Goal: Task Accomplishment & Management: Manage account settings

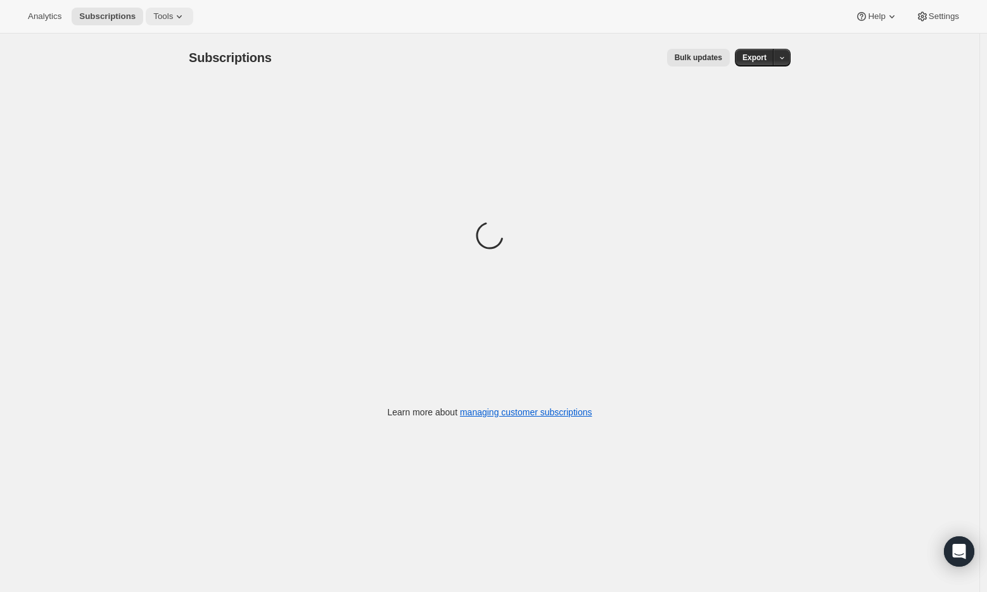
click at [166, 13] on span "Tools" at bounding box center [163, 16] width 20 height 10
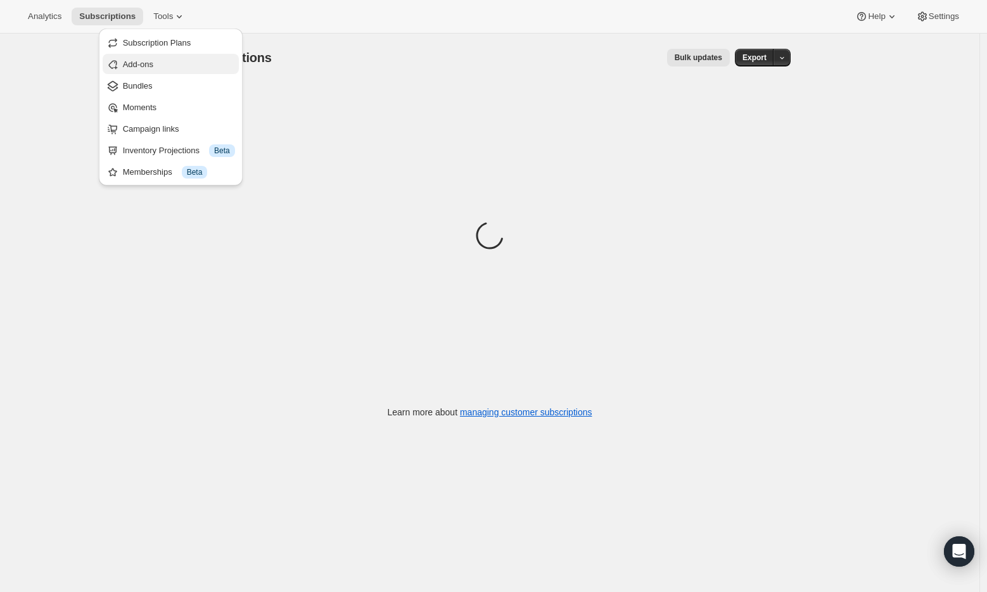
click at [160, 63] on span "Add-ons" at bounding box center [179, 64] width 112 height 13
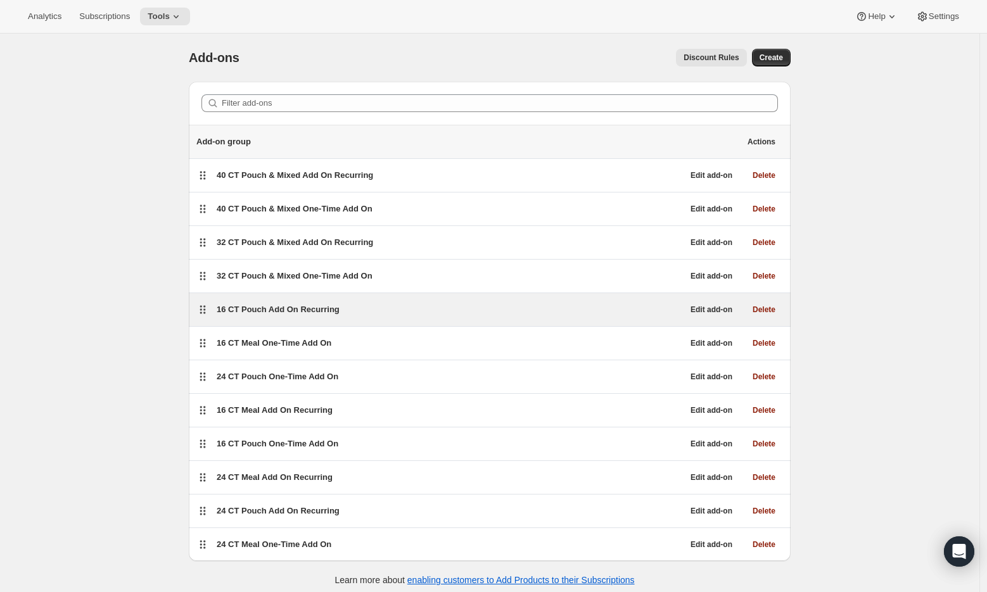
click at [280, 306] on span "16 CT Pouch Add On Recurring" at bounding box center [278, 310] width 123 height 10
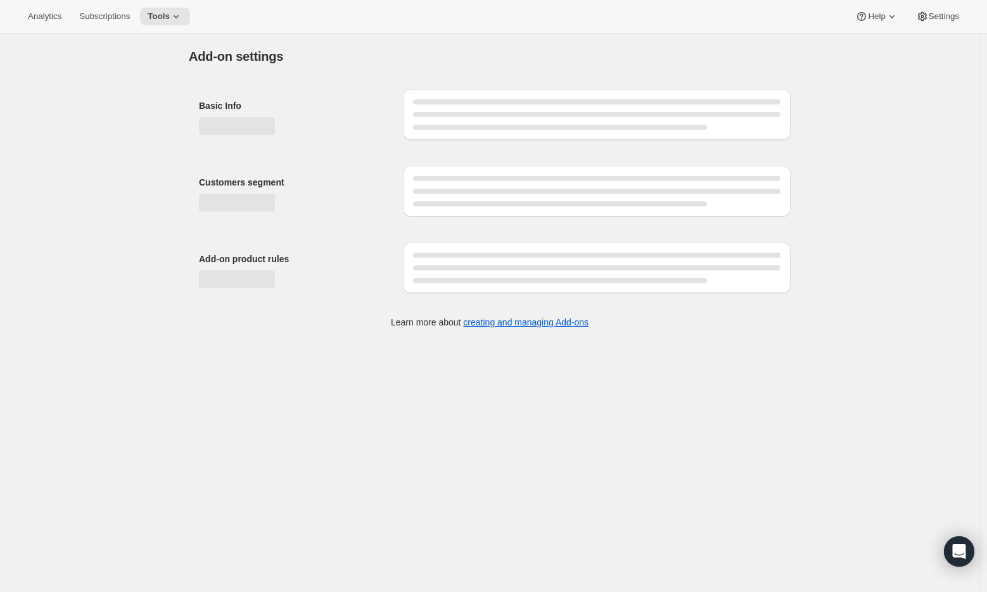
select select "selectedProducts"
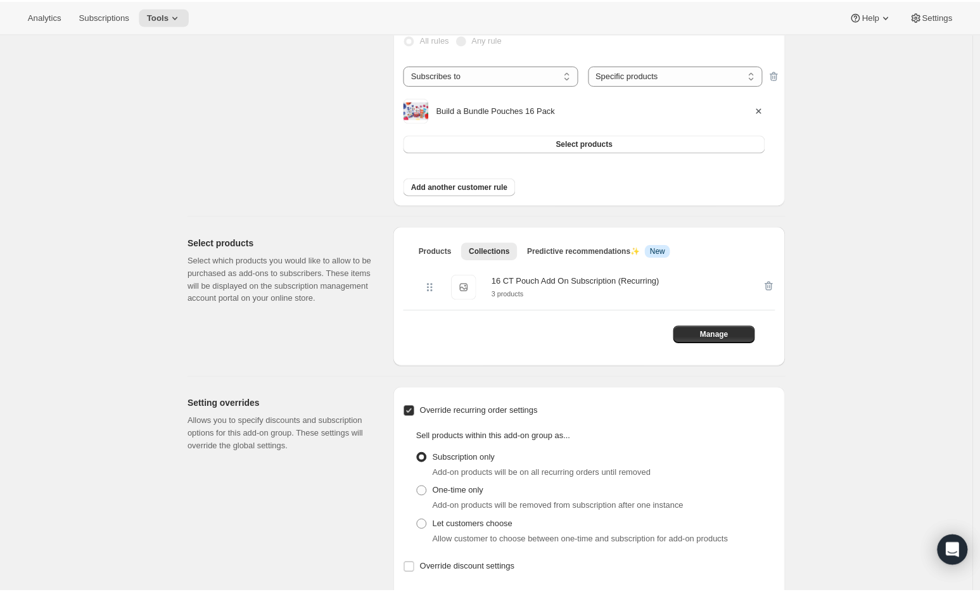
scroll to position [269, 0]
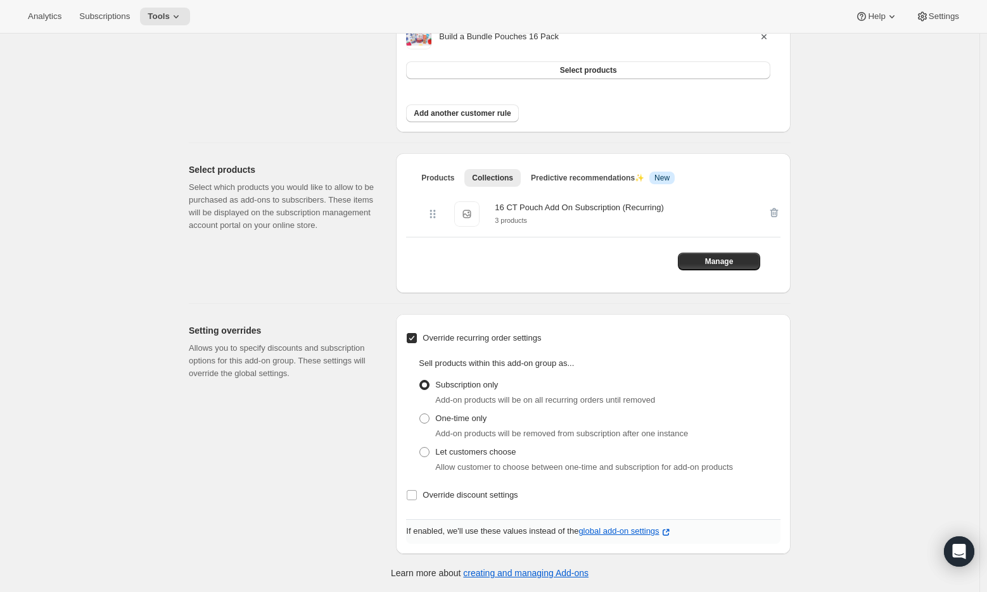
click at [580, 205] on div "16 CT Pouch Add On Subscription (Recurring)" at bounding box center [579, 207] width 168 height 13
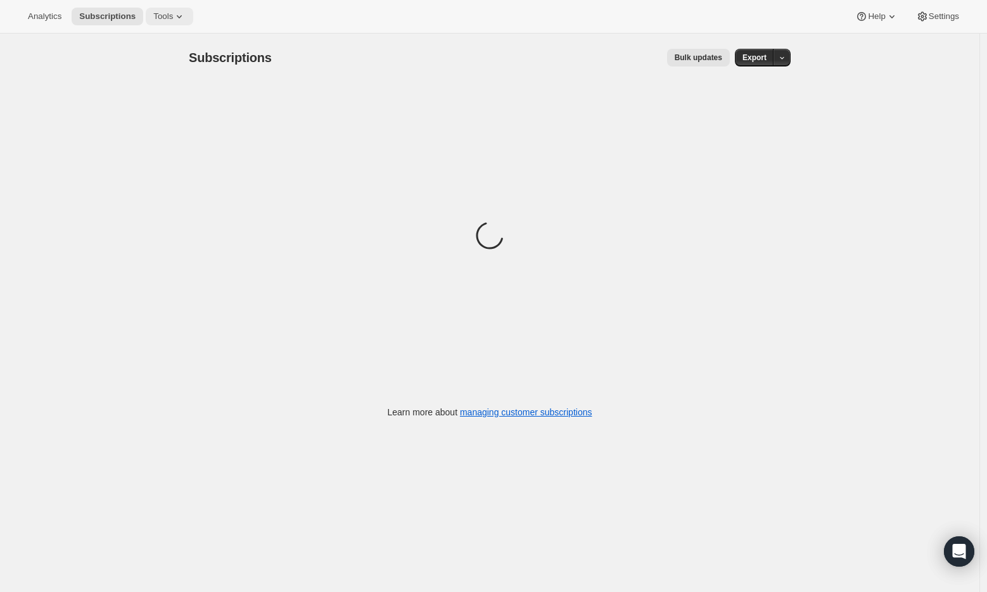
click at [167, 15] on span "Tools" at bounding box center [163, 16] width 20 height 10
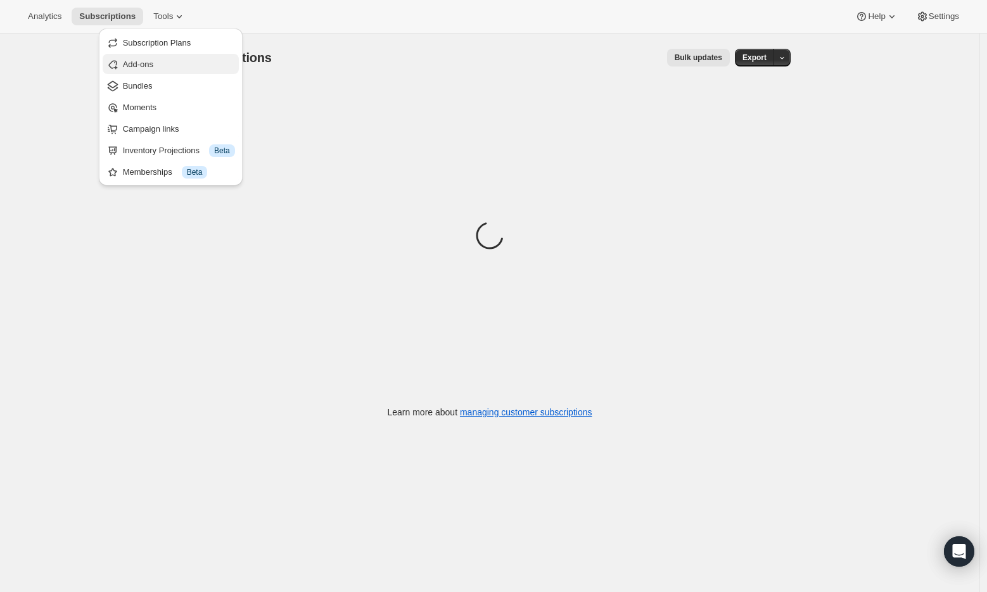
click at [165, 63] on span "Add-ons" at bounding box center [179, 64] width 112 height 13
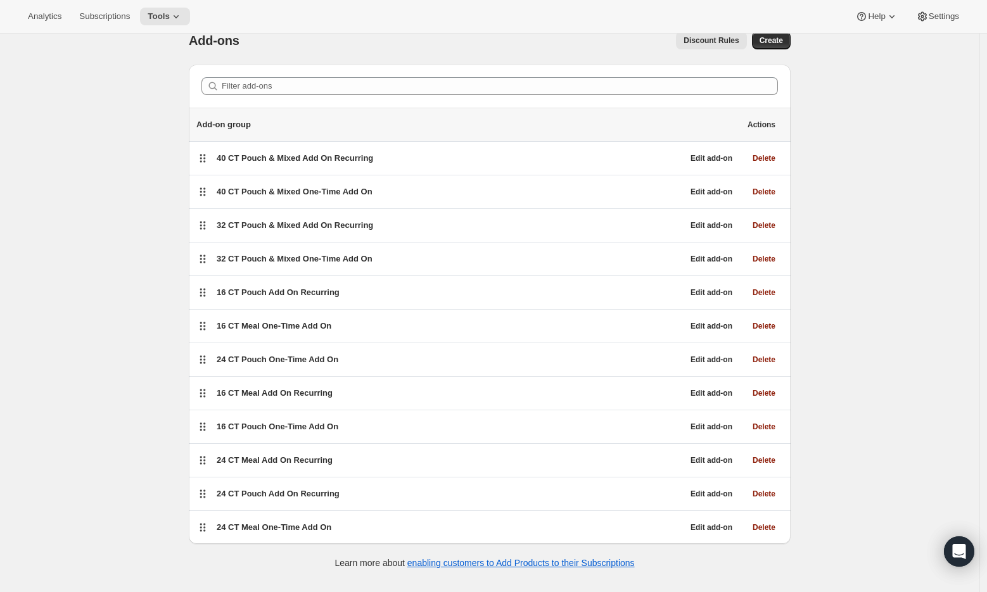
scroll to position [6, 0]
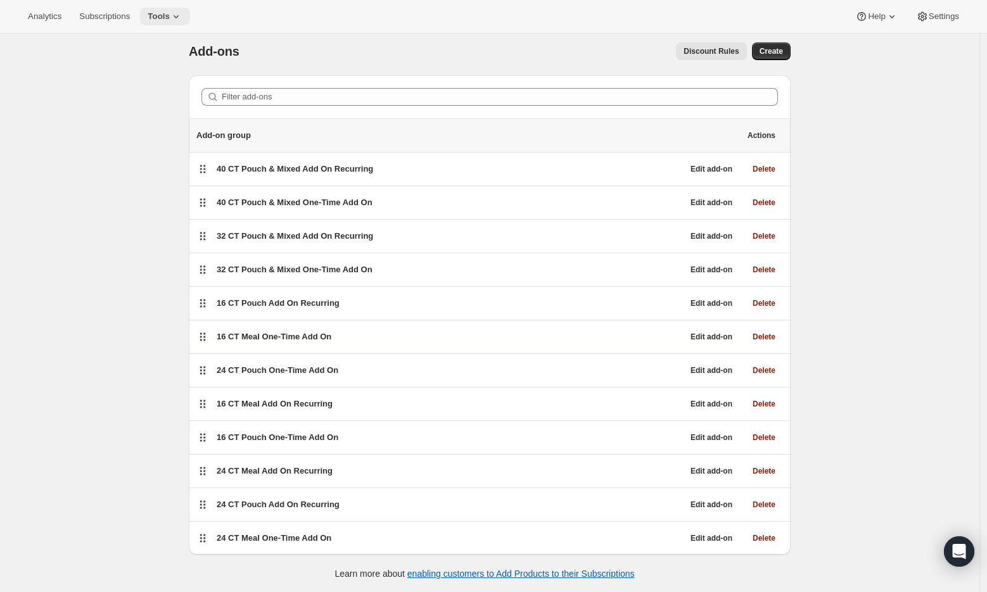
click at [182, 17] on icon at bounding box center [176, 16] width 13 height 13
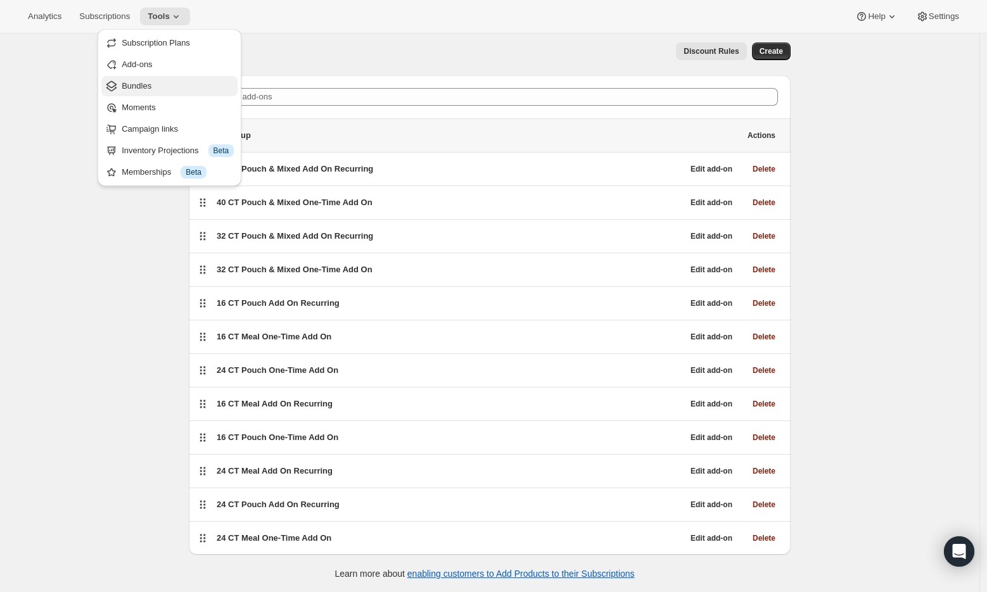
click at [143, 85] on span "Bundles" at bounding box center [137, 86] width 30 height 10
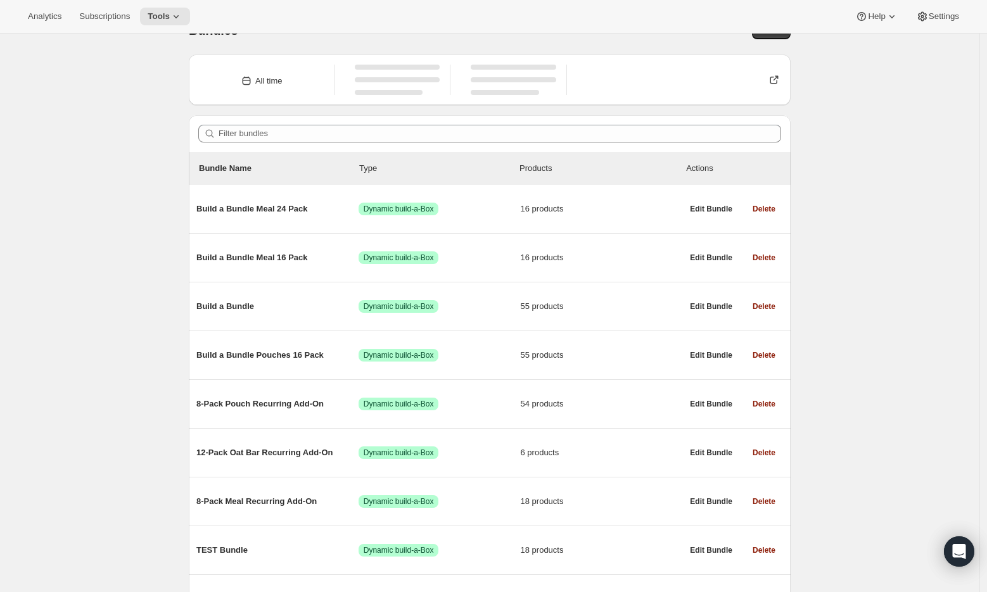
scroll to position [46, 0]
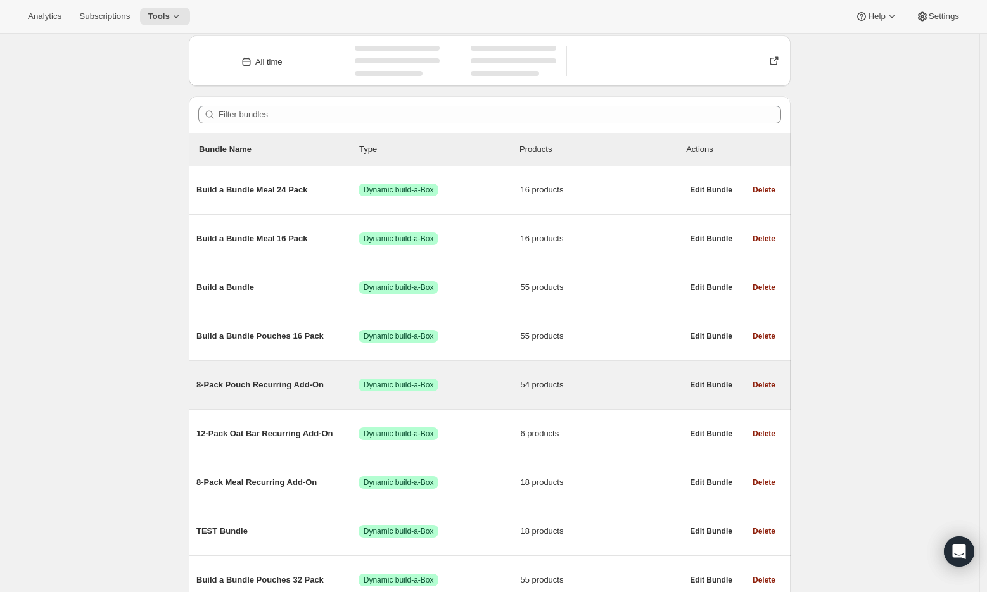
click at [278, 386] on span "8-Pack Pouch Recurring Add-On" at bounding box center [277, 385] width 162 height 13
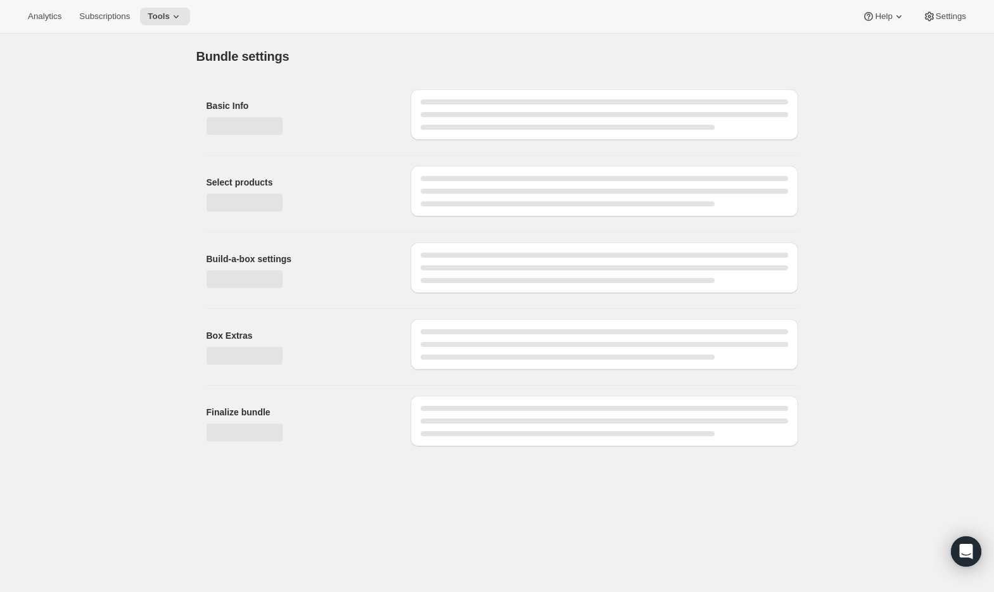
type input "8-Pack Pouch Recurring Add-On"
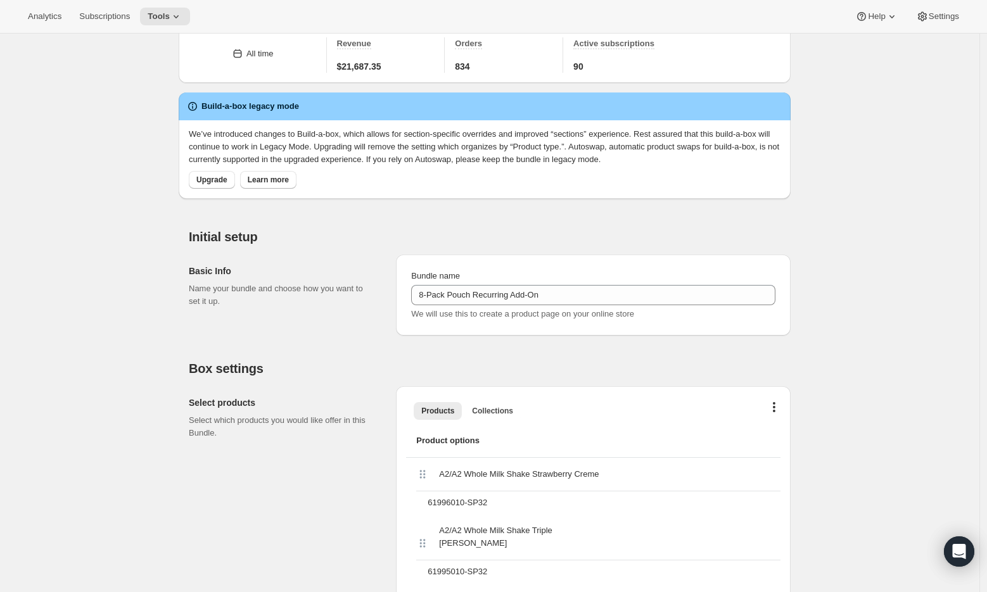
scroll to position [54, 0]
